Goal: Obtain resource: Download file/media

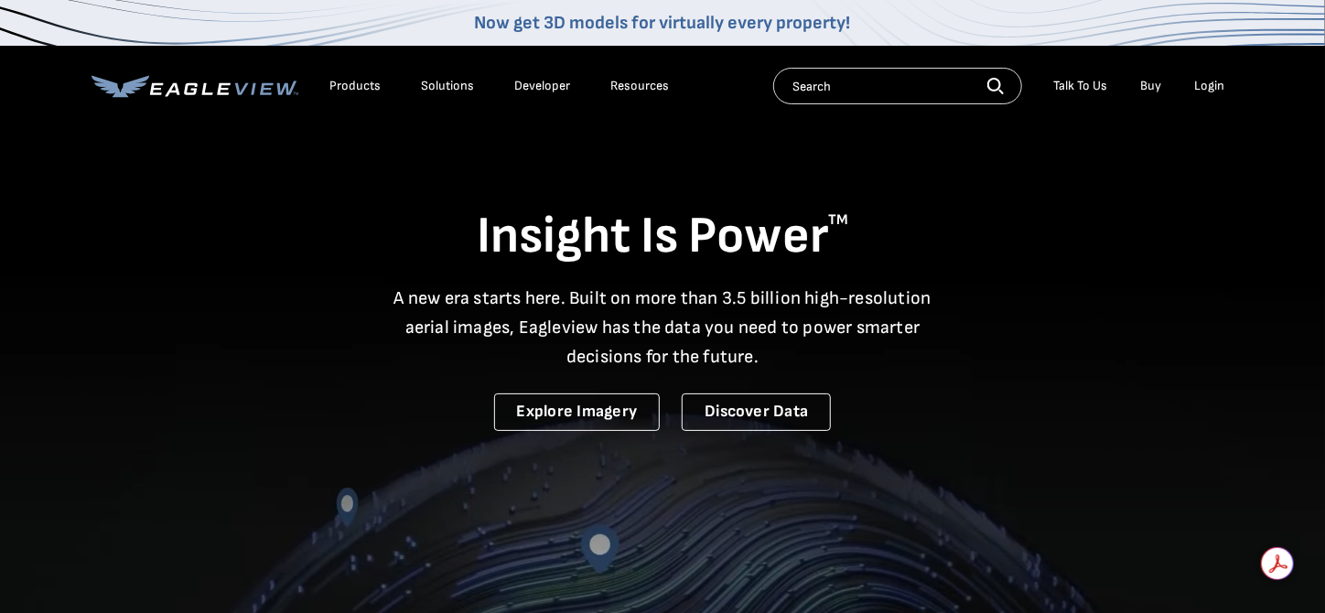
click at [1208, 86] on div "Login" at bounding box center [1209, 86] width 30 height 16
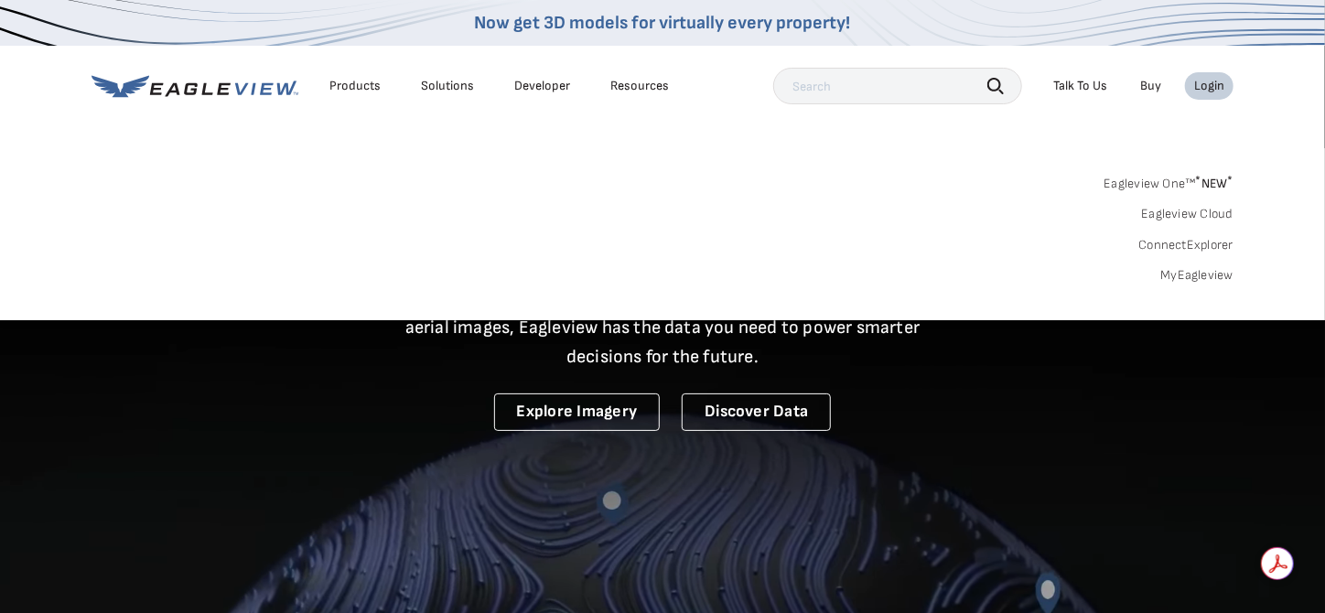
click at [1179, 278] on link "MyEagleview" at bounding box center [1196, 275] width 73 height 16
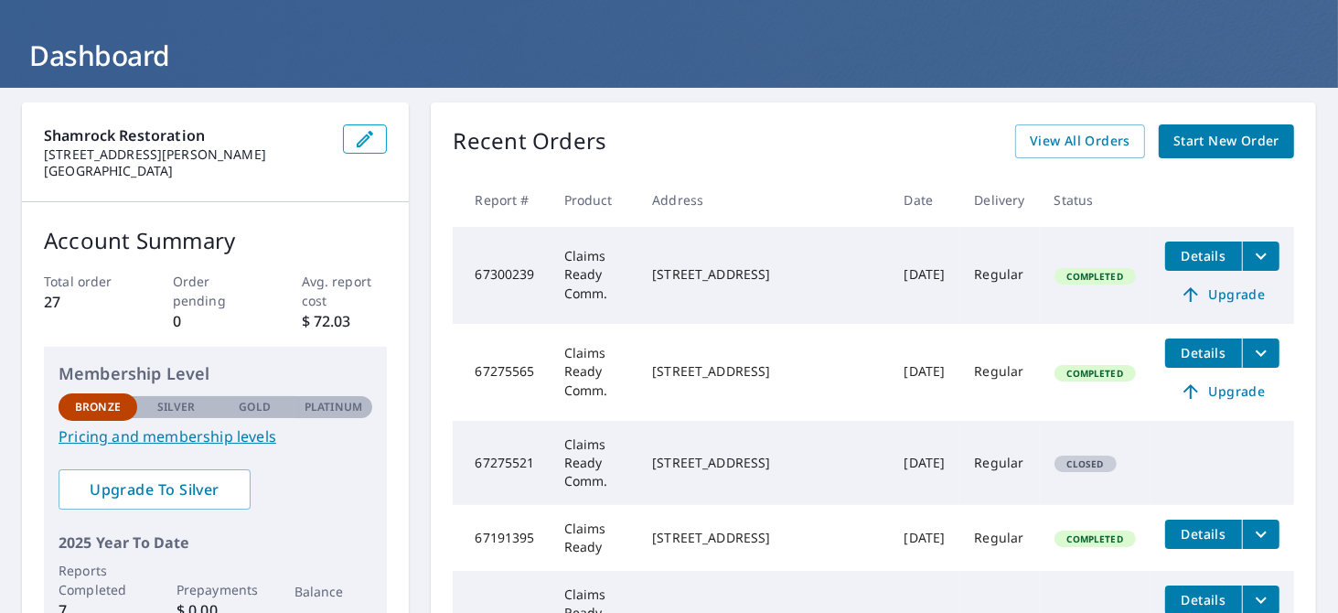
scroll to position [91, 0]
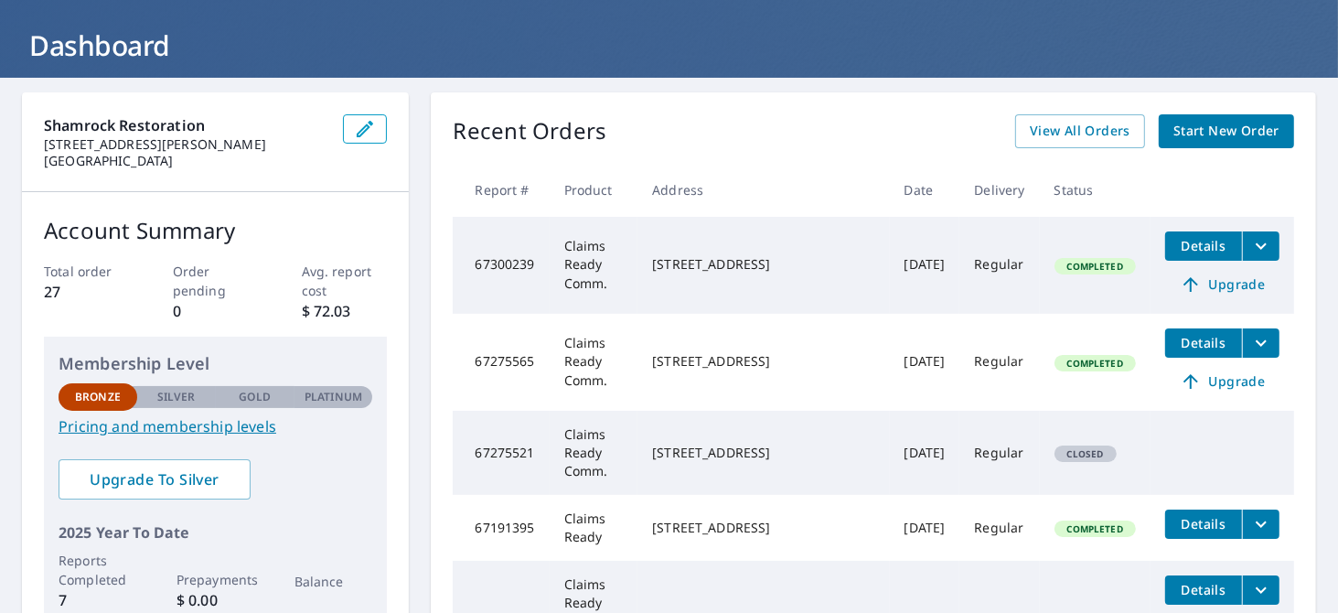
click at [1256, 241] on icon "filesDropdownBtn-67300239" at bounding box center [1262, 246] width 22 height 22
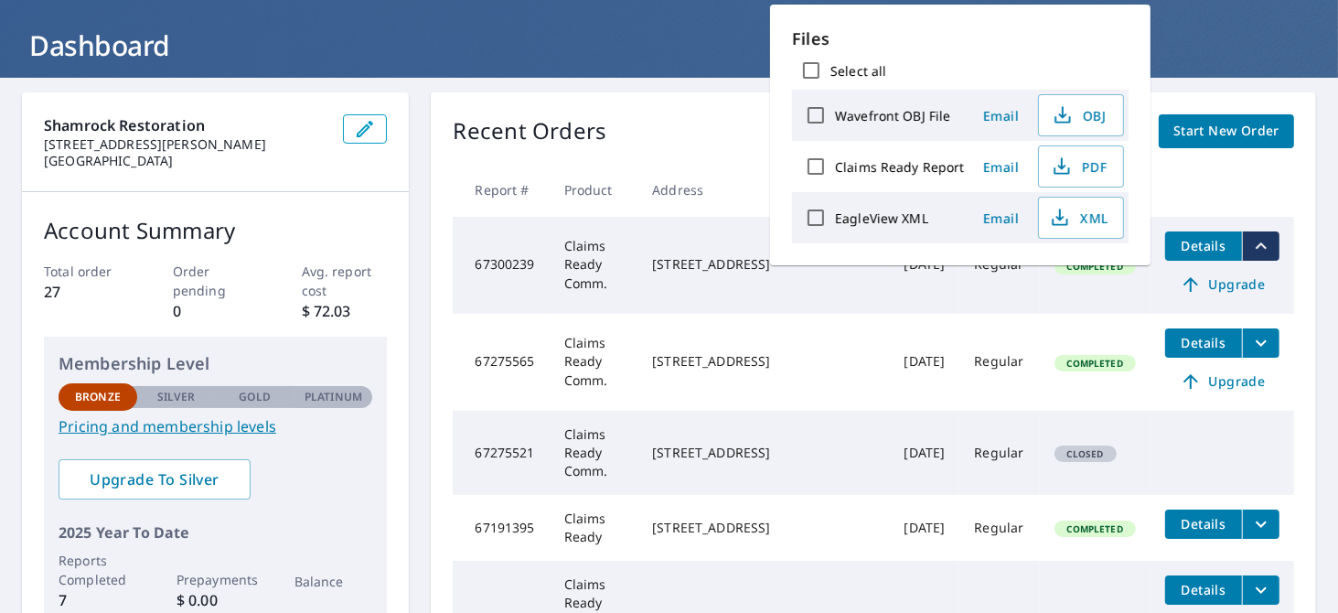
click at [688, 139] on div "Recent Orders View All Orders Start New Order" at bounding box center [874, 131] width 842 height 34
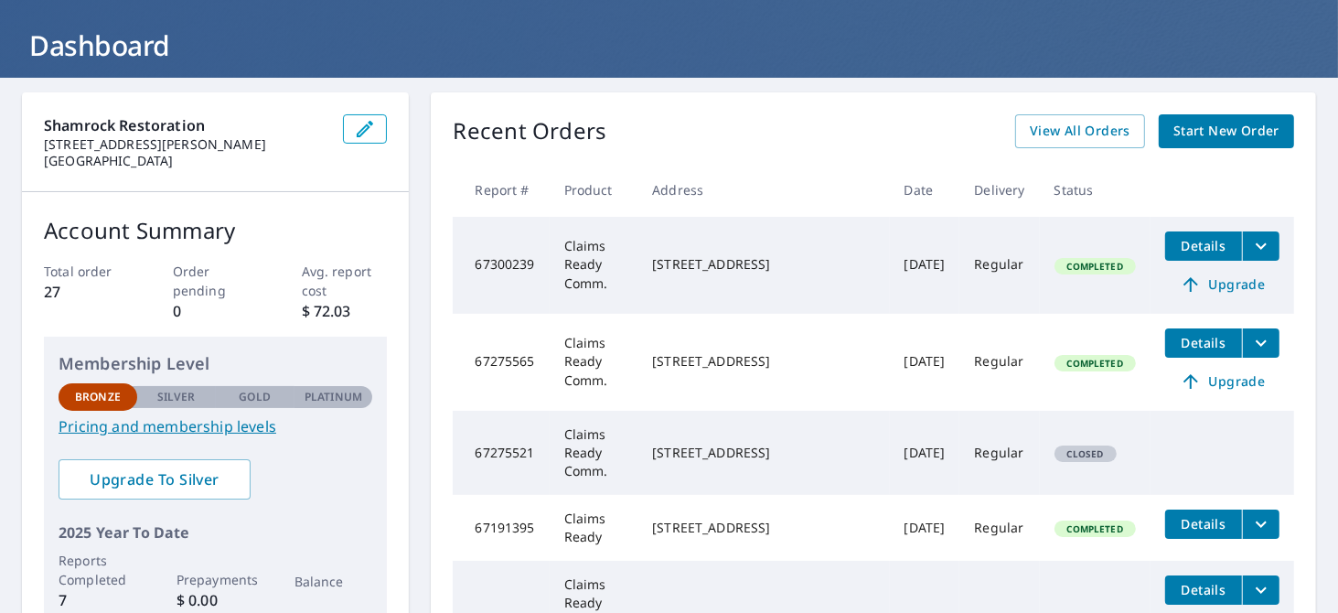
drag, startPoint x: 711, startPoint y: 257, endPoint x: 837, endPoint y: 258, distance: 126.2
click at [844, 259] on div "2407 State Route 19 N Warsaw, NY 14569" at bounding box center [763, 264] width 222 height 18
copy div "2407 State Route 19 N"
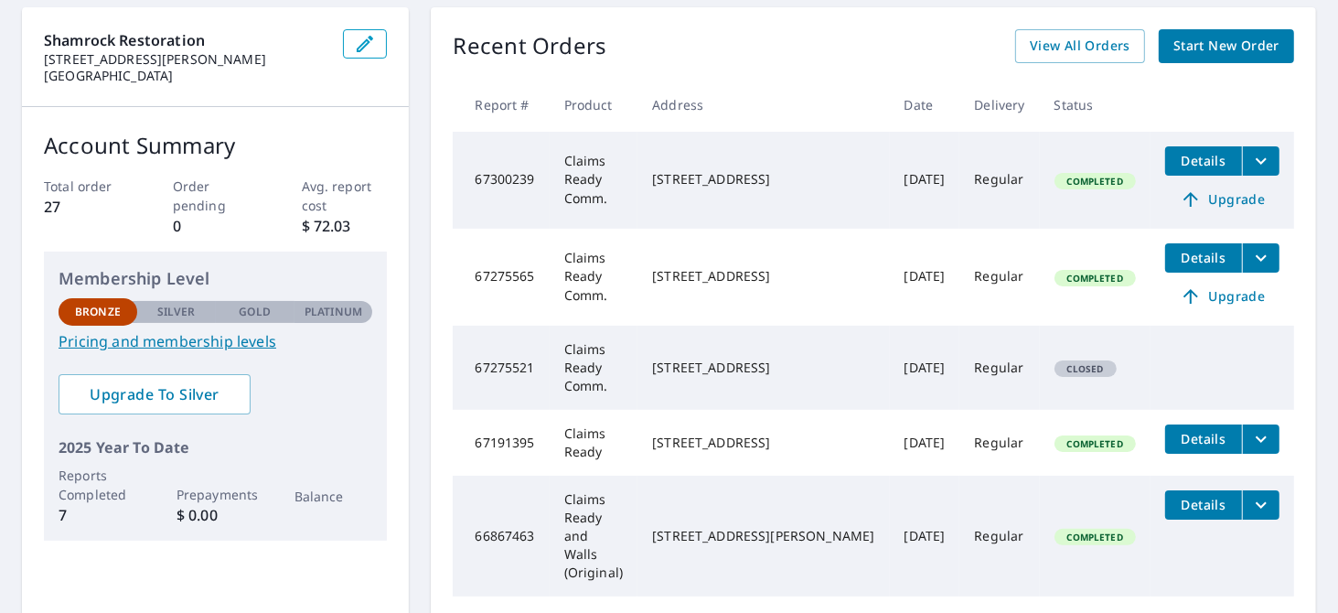
scroll to position [183, 0]
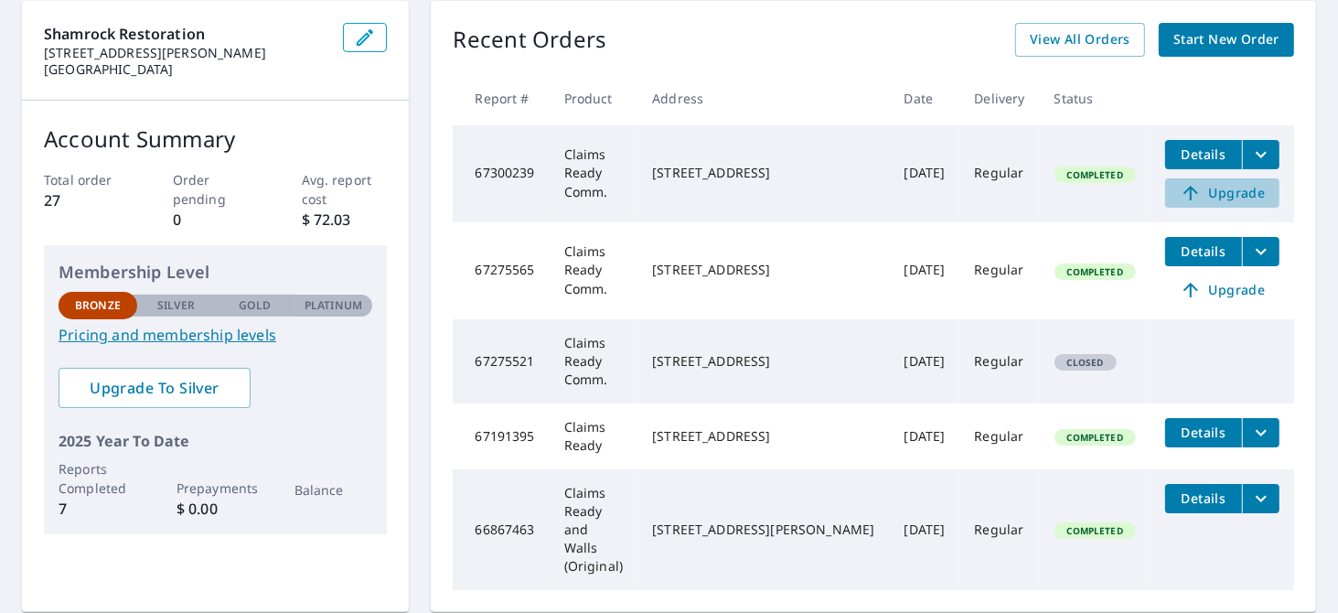
click at [1222, 192] on span "Upgrade" at bounding box center [1222, 193] width 92 height 22
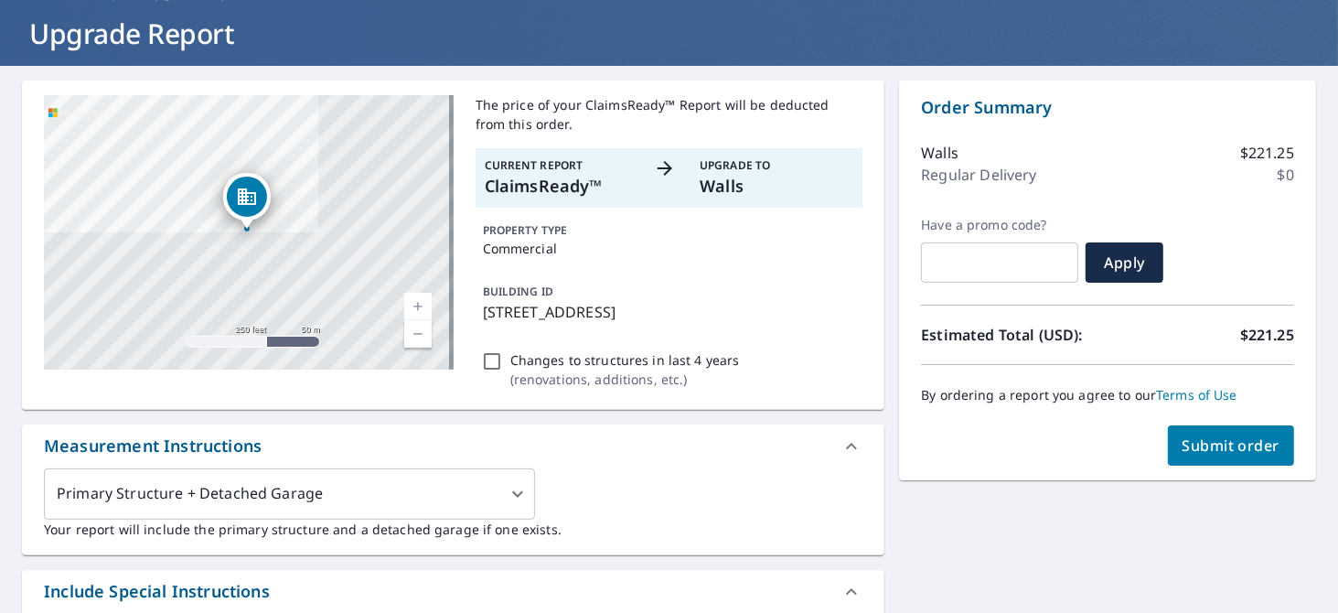
scroll to position [91, 0]
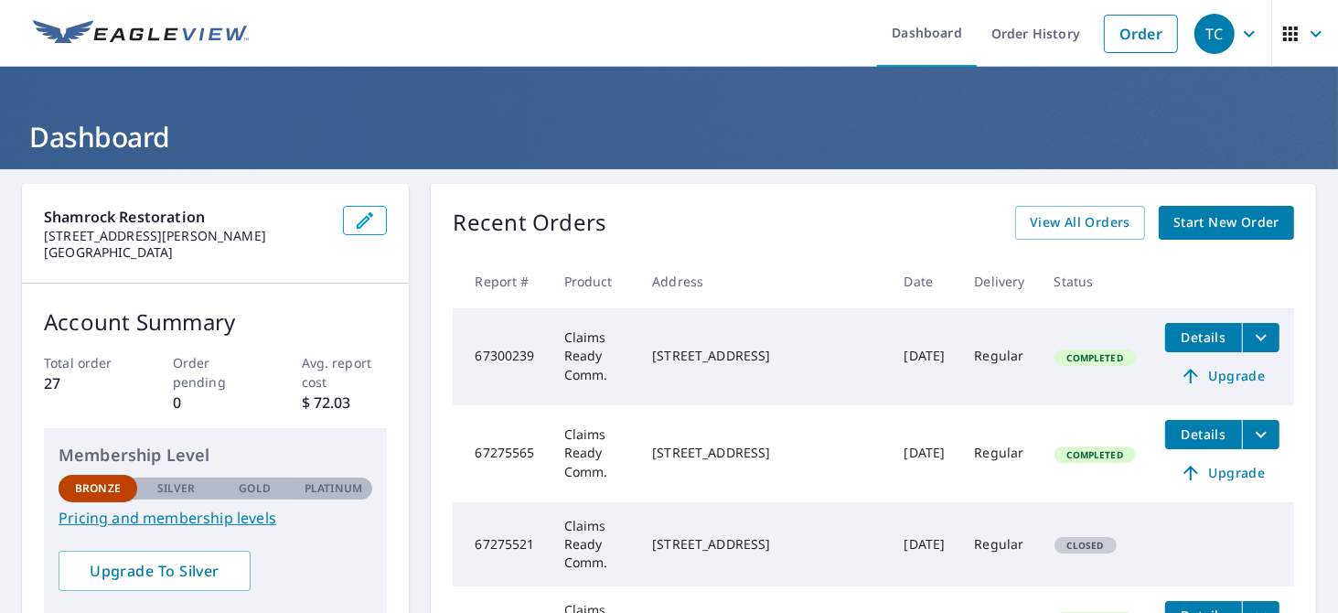
click at [1283, 29] on icon "button" at bounding box center [1290, 34] width 15 height 15
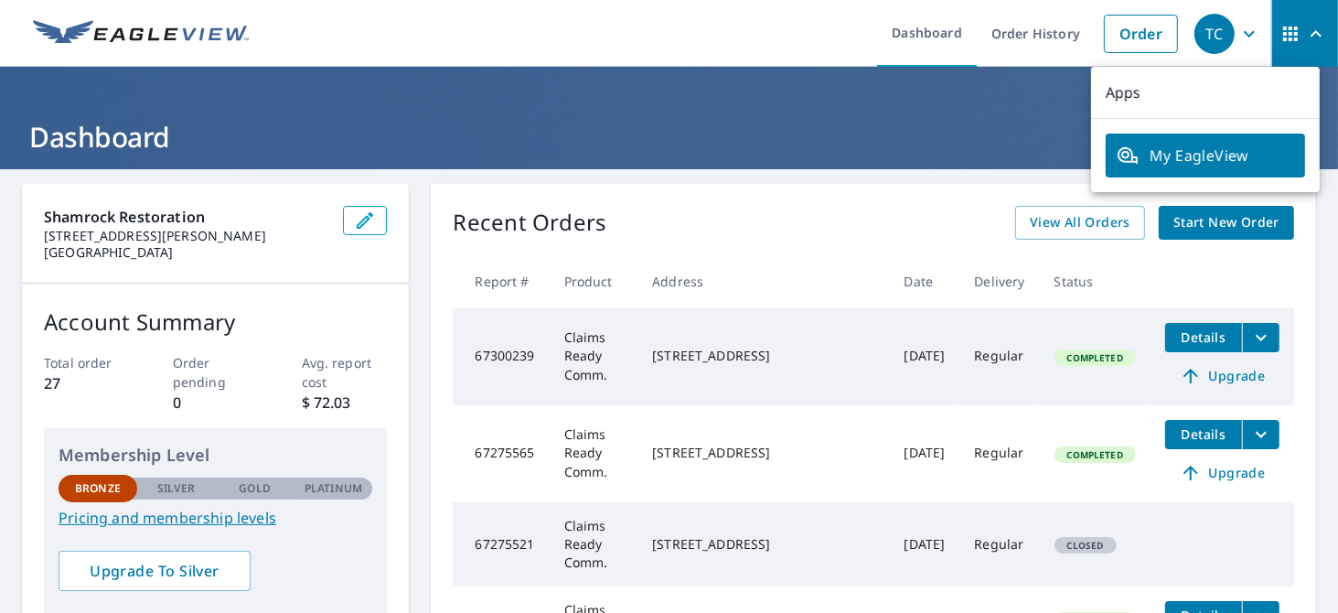
click at [866, 221] on div "Recent Orders View All Orders Start New Order" at bounding box center [874, 223] width 842 height 34
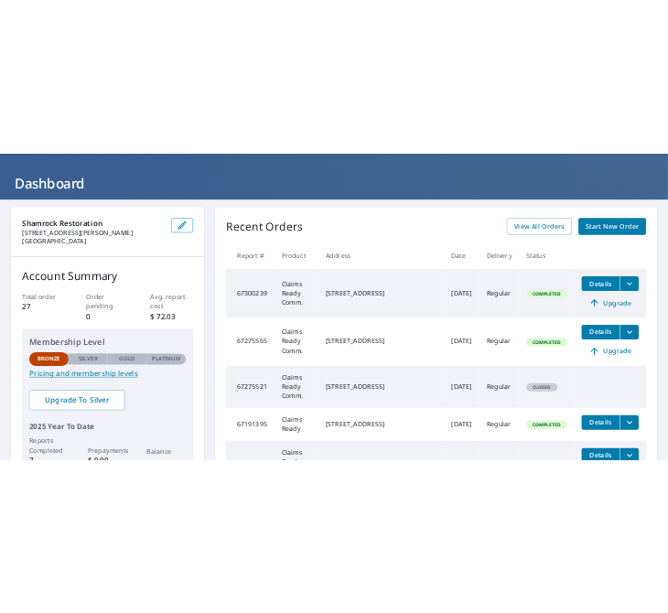
scroll to position [91, 0]
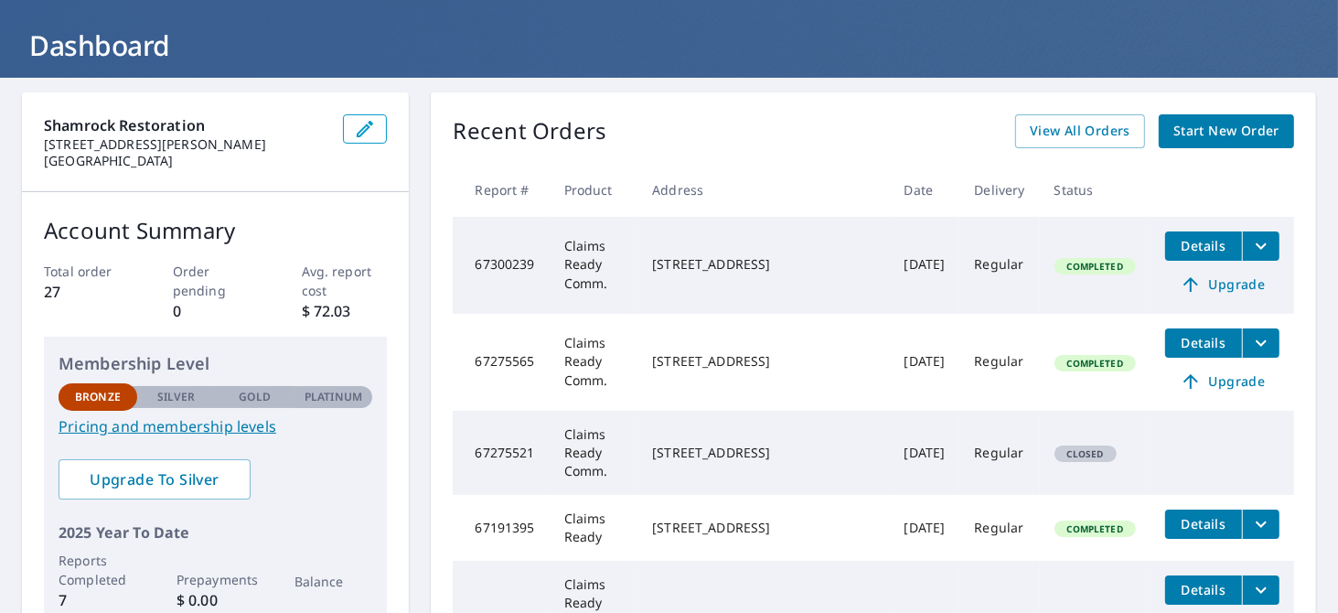
click at [1251, 242] on icon "filesDropdownBtn-67300239" at bounding box center [1262, 246] width 22 height 22
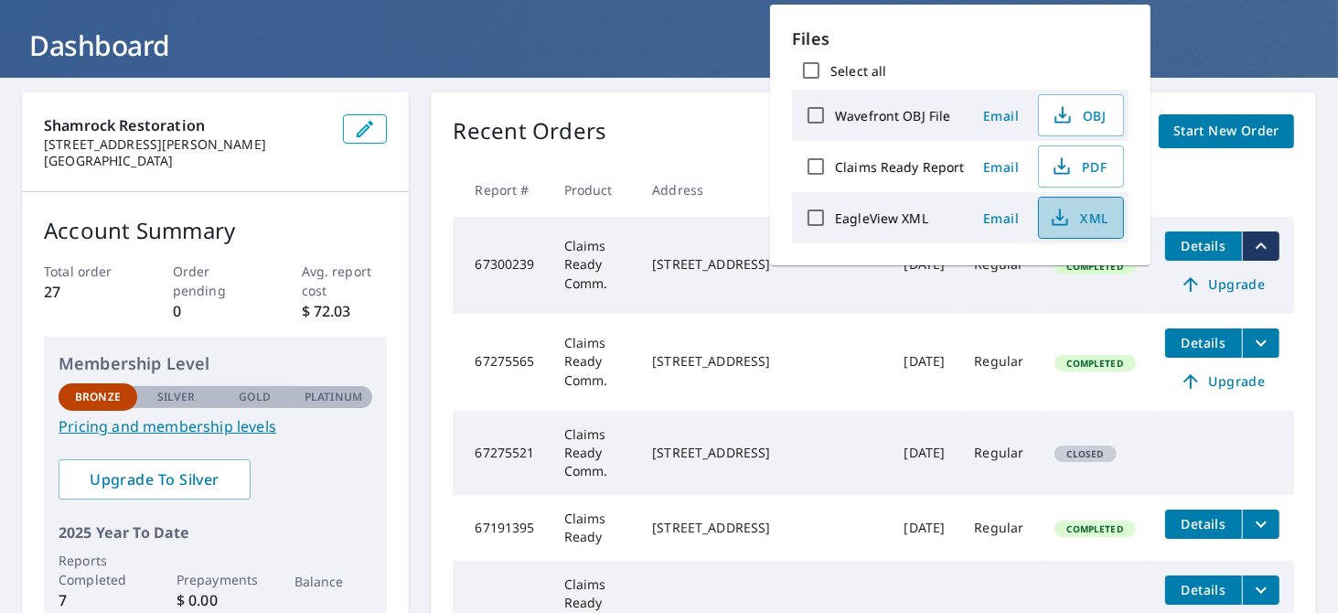
click at [1080, 212] on span "XML" at bounding box center [1079, 218] width 59 height 22
click at [681, 59] on h1 "Dashboard" at bounding box center [669, 46] width 1294 height 38
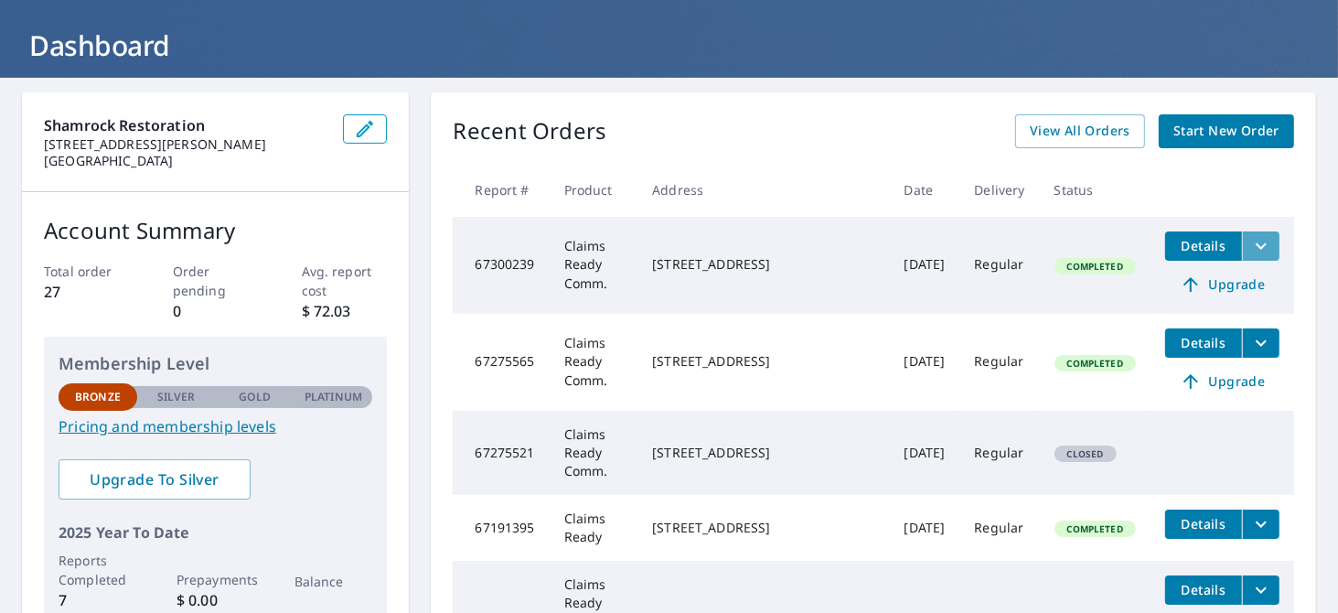
click at [1256, 243] on icon "filesDropdownBtn-67300239" at bounding box center [1262, 246] width 22 height 22
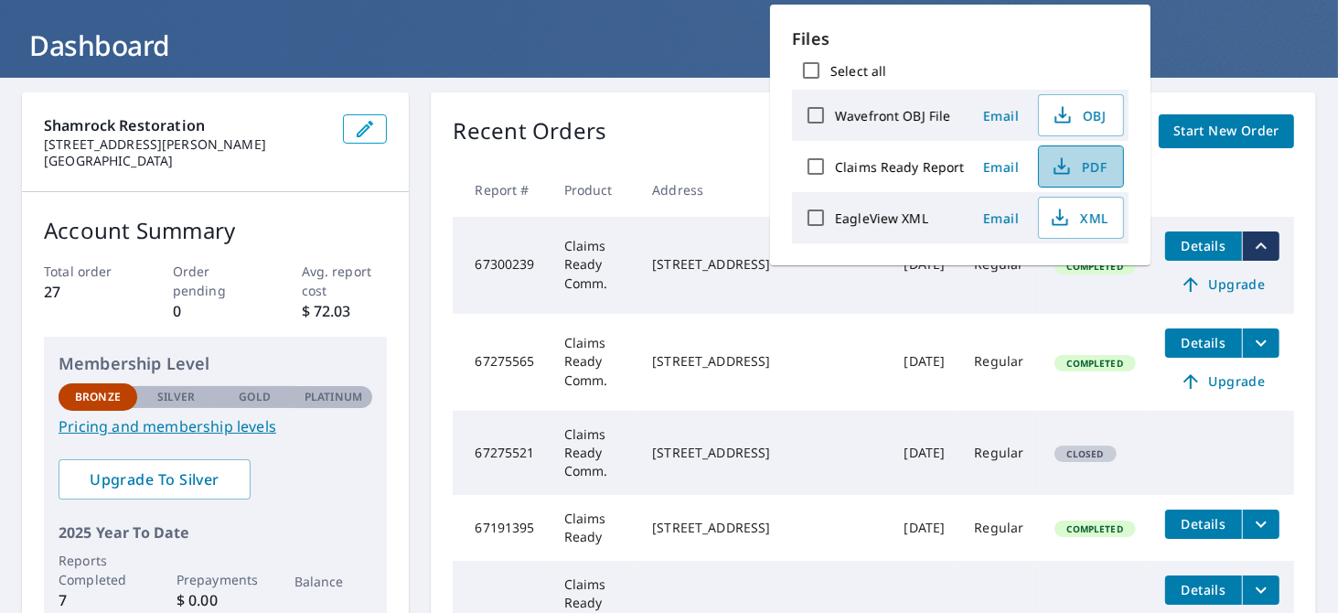
click at [1076, 166] on span "PDF" at bounding box center [1079, 167] width 59 height 22
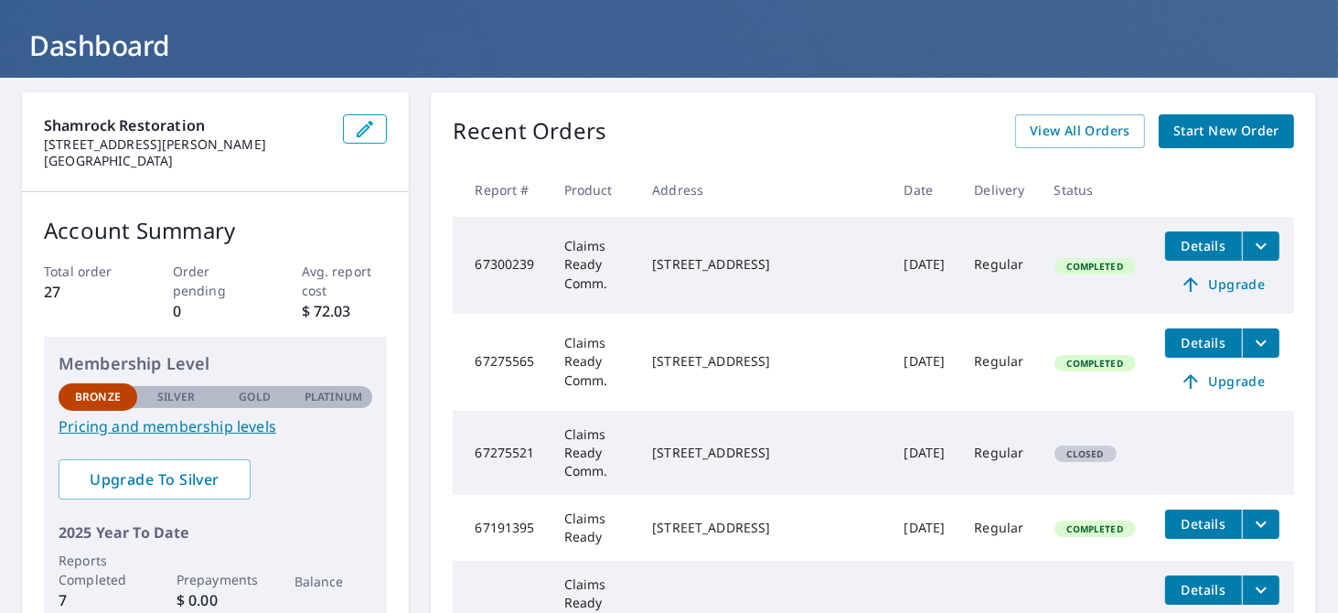
click at [1256, 343] on icon "filesDropdownBtn-67275565" at bounding box center [1261, 342] width 11 height 6
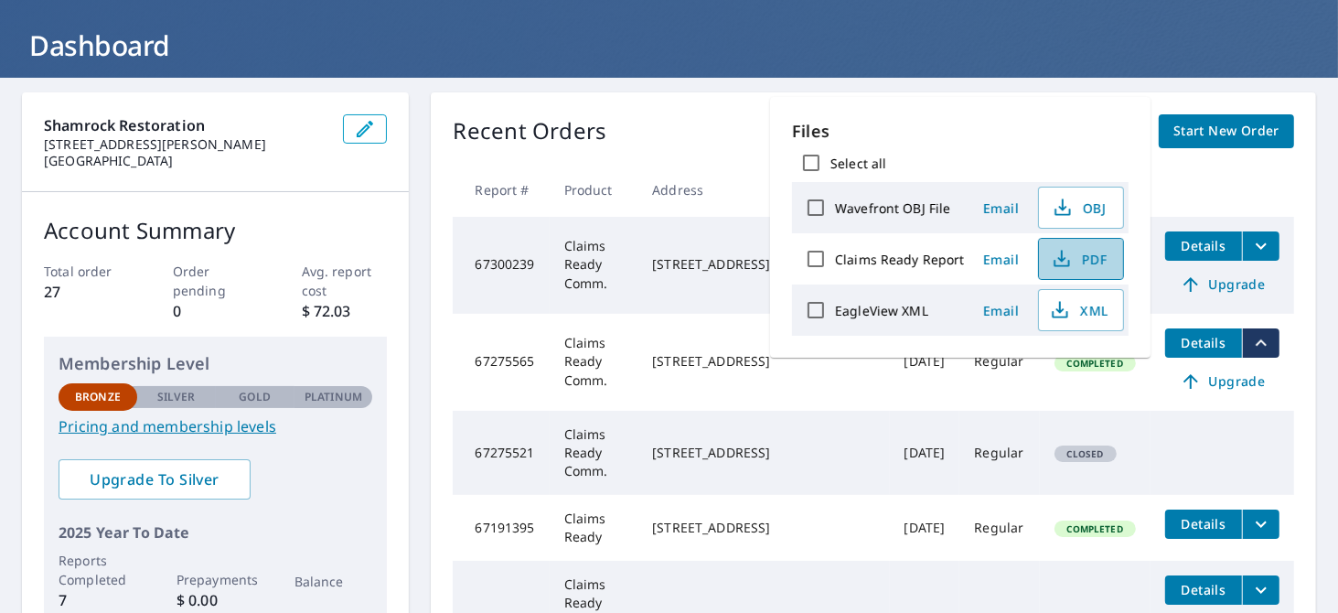
click at [1068, 254] on icon "button" at bounding box center [1062, 259] width 22 height 22
